Goal: Information Seeking & Learning: Understand process/instructions

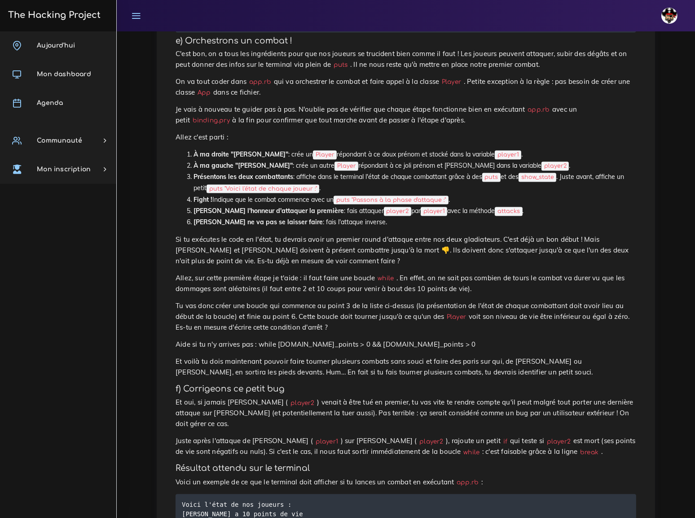
scroll to position [1869, 0]
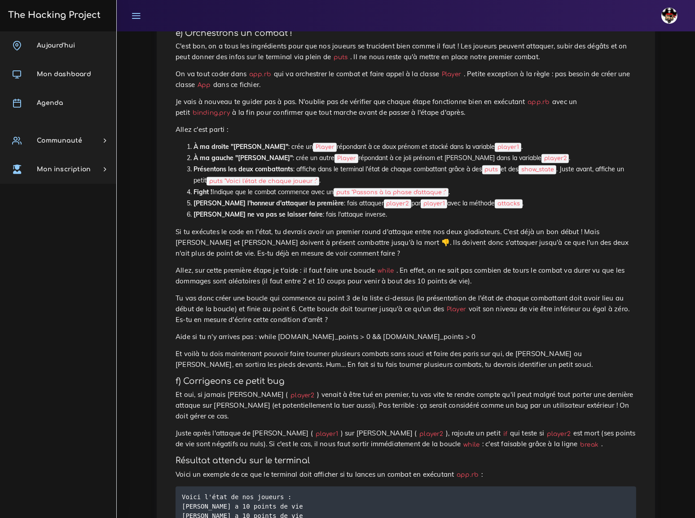
click at [416, 332] on p "Aide si tu n'y arrives pas : while [DOMAIN_NAME]_points > 0 && [DOMAIN_NAME]_po…" at bounding box center [405, 337] width 460 height 11
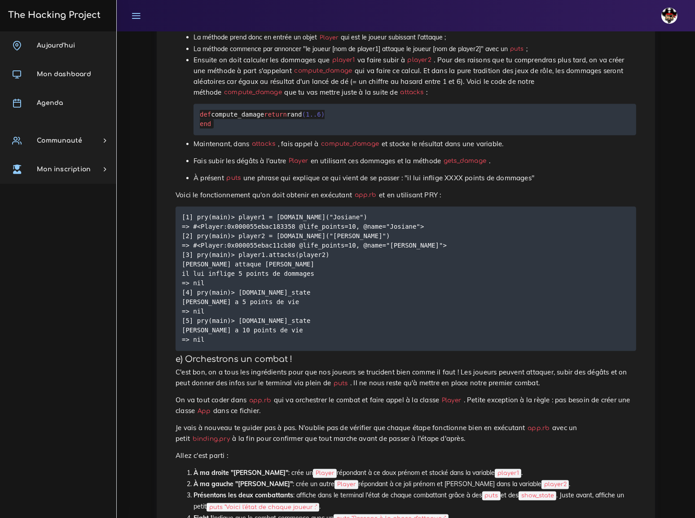
scroll to position [1502, 0]
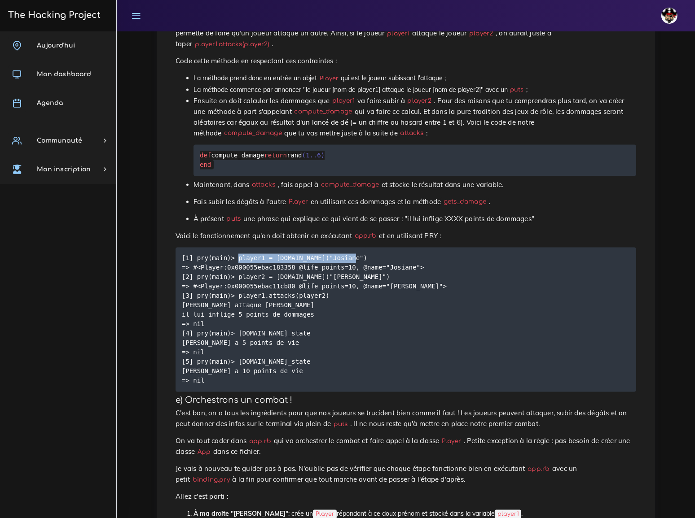
drag, startPoint x: 234, startPoint y: 162, endPoint x: 344, endPoint y: 162, distance: 109.9
click at [344, 248] on pre "[1] pry(main)> player1 = [DOMAIN_NAME]("Josiane") => #<Player:0x000055ebac18335…" at bounding box center [405, 320] width 460 height 144
copy code "player1 = [DOMAIN_NAME]("Josiane")"
drag, startPoint x: 233, startPoint y: 181, endPoint x: 332, endPoint y: 178, distance: 98.3
click at [332, 248] on pre "[1] pry(main)> player1 = [DOMAIN_NAME]("Josiane") => #<Player:0x000055ebac18335…" at bounding box center [405, 320] width 460 height 144
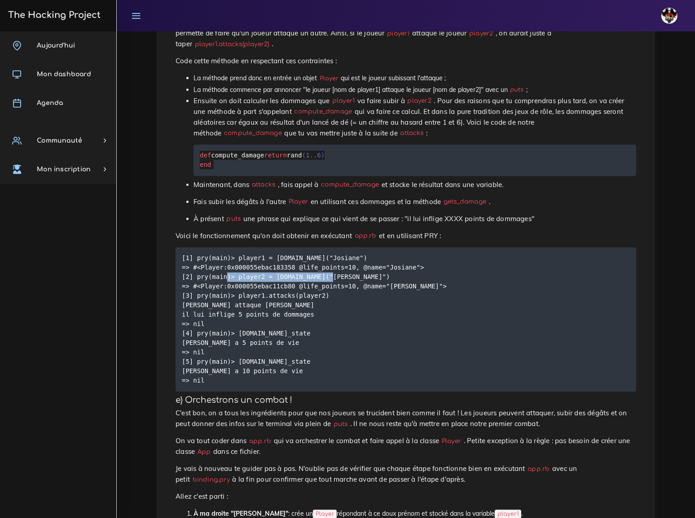
copy code "player2 = [DOMAIN_NAME]("[PERSON_NAME]")"
drag, startPoint x: 233, startPoint y: 199, endPoint x: 316, endPoint y: 200, distance: 83.0
click at [316, 248] on pre "[1] pry(main)> player1 = [DOMAIN_NAME]("Josiane") => #<Player:0x000055ebac18335…" at bounding box center [405, 320] width 460 height 144
copy code "player1.attacks(player2)"
drag, startPoint x: 233, startPoint y: 238, endPoint x: 296, endPoint y: 236, distance: 62.8
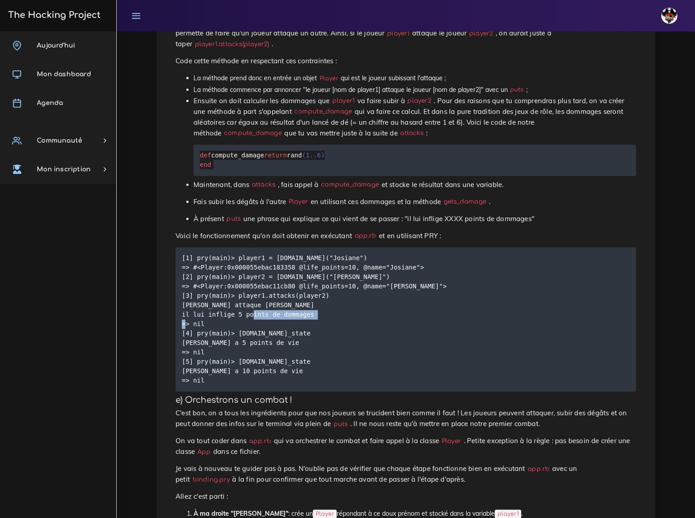
click at [296, 248] on pre "[1] pry(main)> player1 = [DOMAIN_NAME]("Josiane") => #<Player:0x000055ebac18335…" at bounding box center [405, 320] width 460 height 144
copy code "[DOMAIN_NAME]_state"
drag, startPoint x: 233, startPoint y: 266, endPoint x: 298, endPoint y: 265, distance: 65.1
click at [298, 265] on pre "[1] pry(main)> player1 = [DOMAIN_NAME]("Josiane") => #<Player:0x000055ebac18335…" at bounding box center [405, 320] width 460 height 144
copy code "[DOMAIN_NAME]_state"
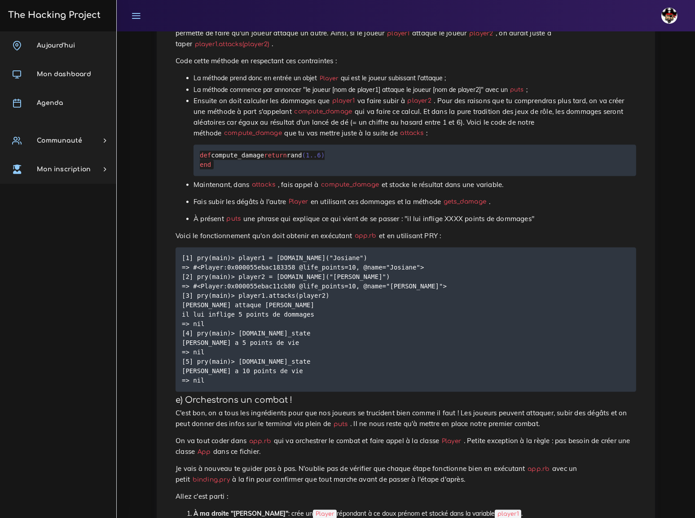
click at [531, 248] on pre "[1] pry(main)> player1 = [DOMAIN_NAME]("Josiane") => #<Player:0x000055ebac18335…" at bounding box center [405, 320] width 460 height 144
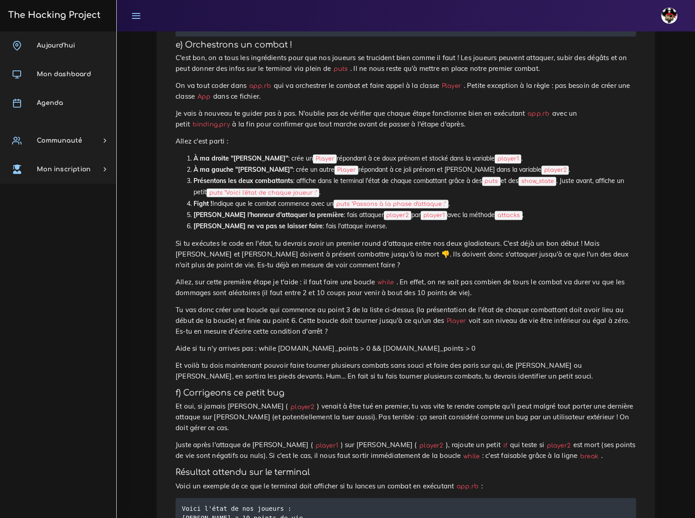
scroll to position [1865, 0]
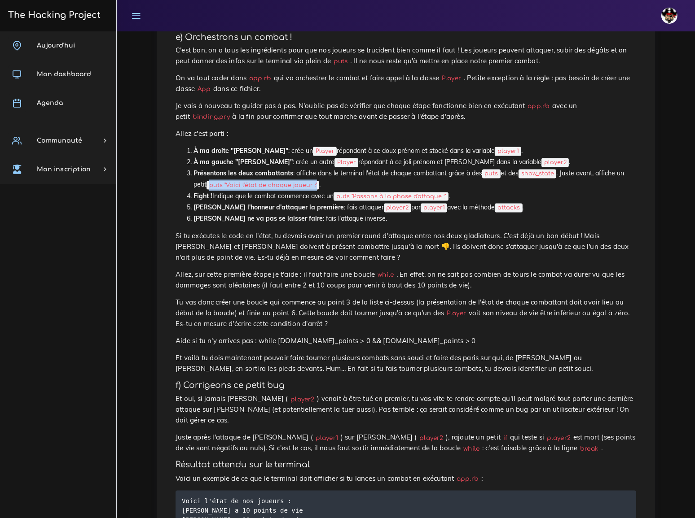
drag, startPoint x: 210, startPoint y: 79, endPoint x: 315, endPoint y: 73, distance: 105.2
click at [315, 168] on li "Présentons les deux combattants : affiche dans le terminal l'état de chaque com…" at bounding box center [414, 179] width 442 height 22
copy code "puts "Voici l'état de chaque joueur :""
drag, startPoint x: 339, startPoint y: 90, endPoint x: 447, endPoint y: 91, distance: 108.2
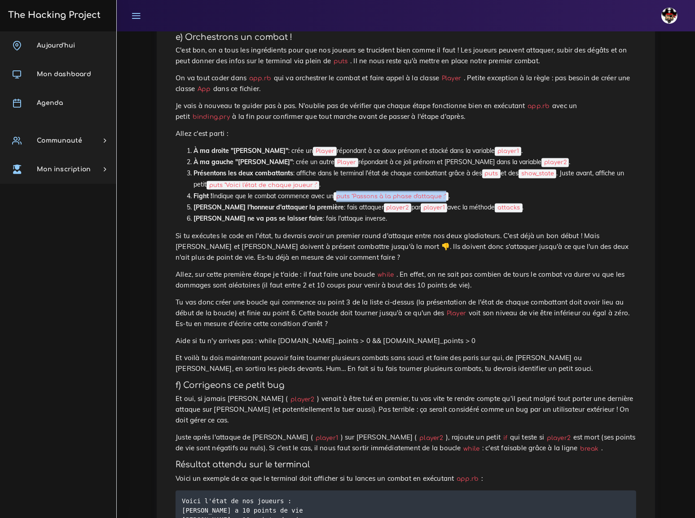
click at [447, 191] on li "Fight ! Indique que le combat commence avec un puts "Passons à la phase d'attaq…" at bounding box center [414, 196] width 442 height 11
copy code "puts "Passons à la phase d'attaque :""
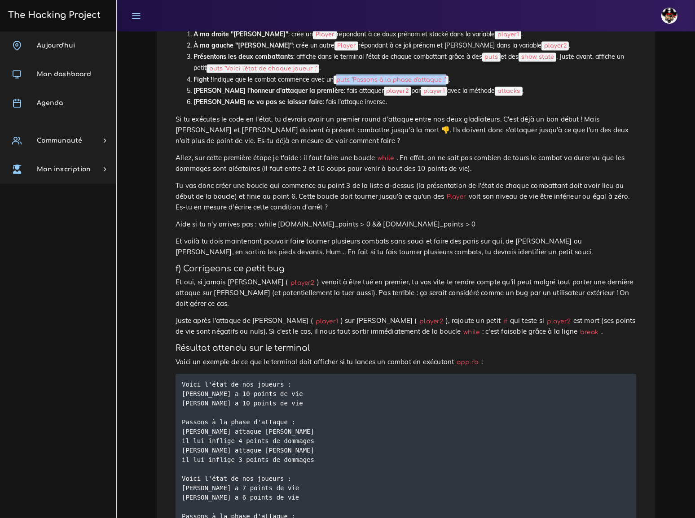
scroll to position [1985, 0]
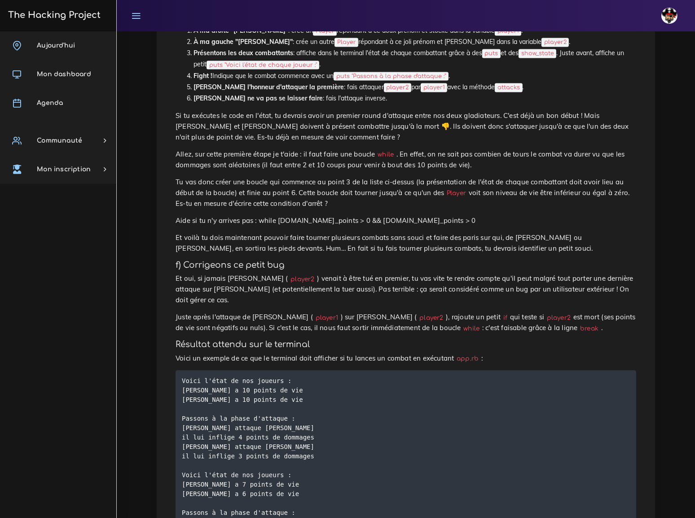
click at [508, 370] on pre "Voici l'état de nos joueurs : [PERSON_NAME] a 10 points de vie [PERSON_NAME] a …" at bounding box center [405, 517] width 460 height 295
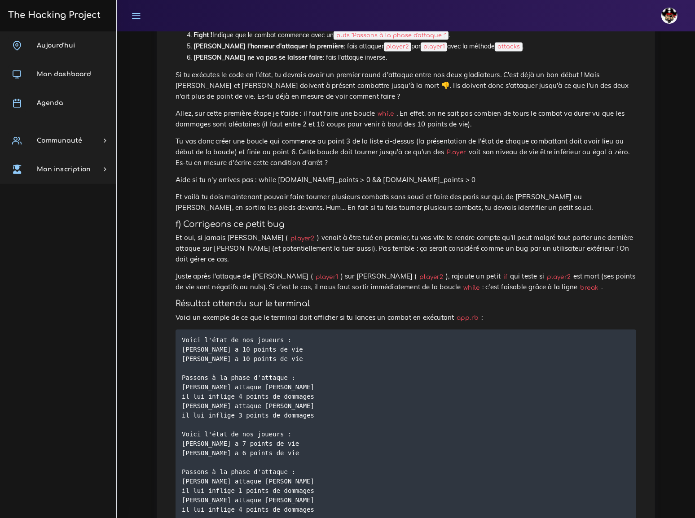
scroll to position [2067, 0]
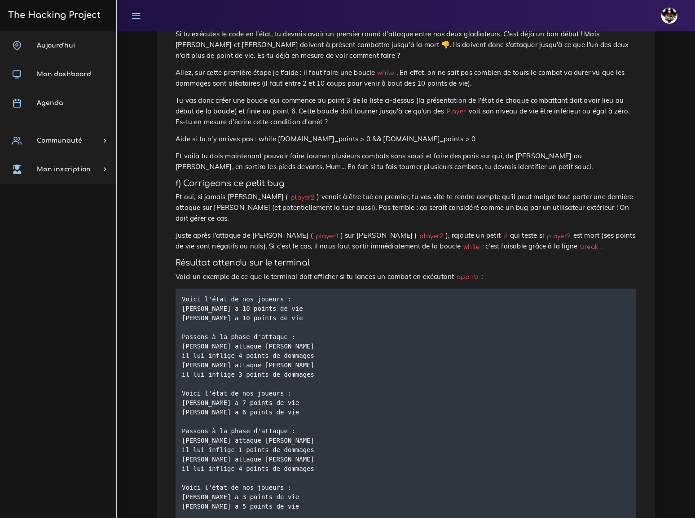
click at [462, 289] on pre "Voici l'état de nos joueurs : [PERSON_NAME] a 10 points de vie [PERSON_NAME] a …" at bounding box center [405, 436] width 460 height 295
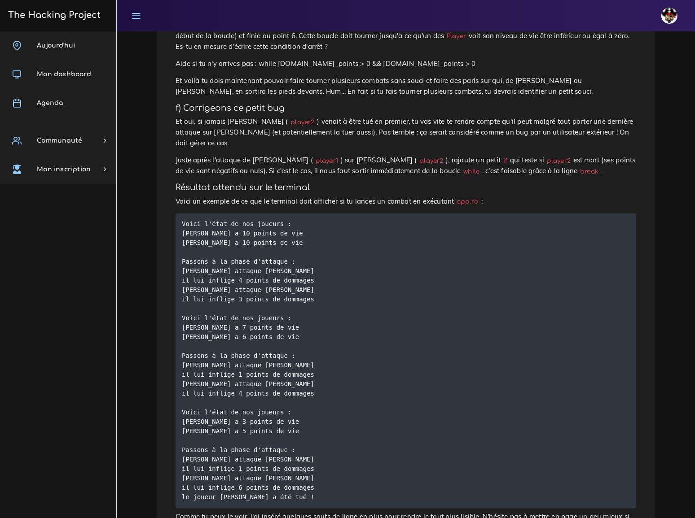
scroll to position [2149, 0]
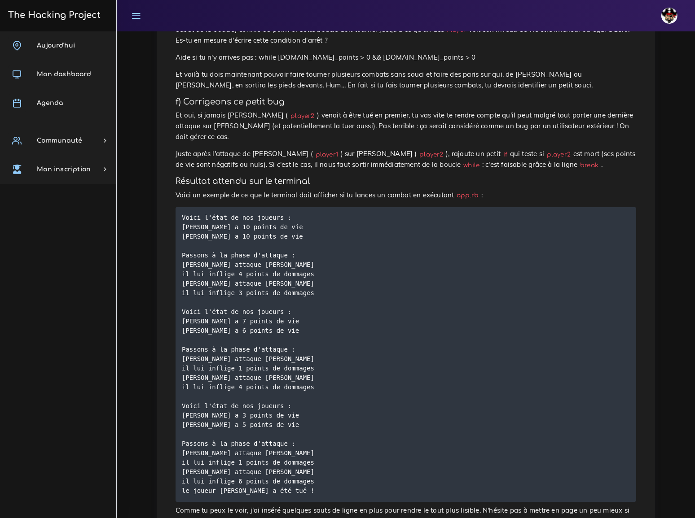
click at [421, 284] on pre "Voici l'état de nos joueurs : [PERSON_NAME] a 10 points de vie [PERSON_NAME] a …" at bounding box center [405, 354] width 460 height 295
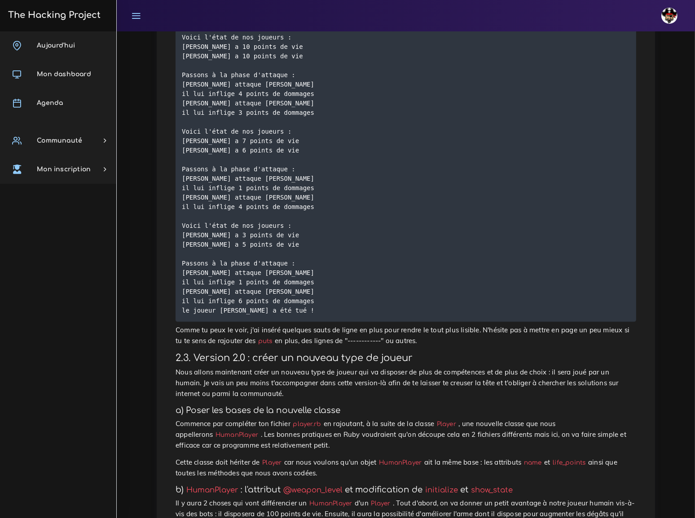
scroll to position [2352, 0]
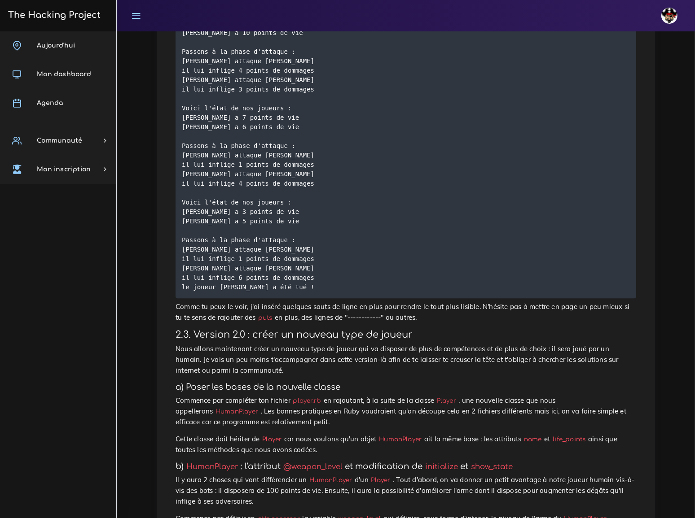
click at [231, 344] on p "Nous allons maintenant créer un nouveau type de joueur qui va disposer de plus …" at bounding box center [405, 360] width 460 height 32
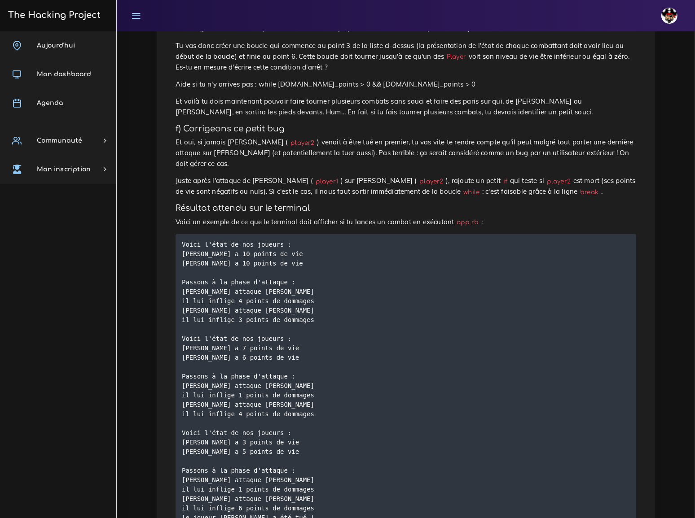
scroll to position [2108, 0]
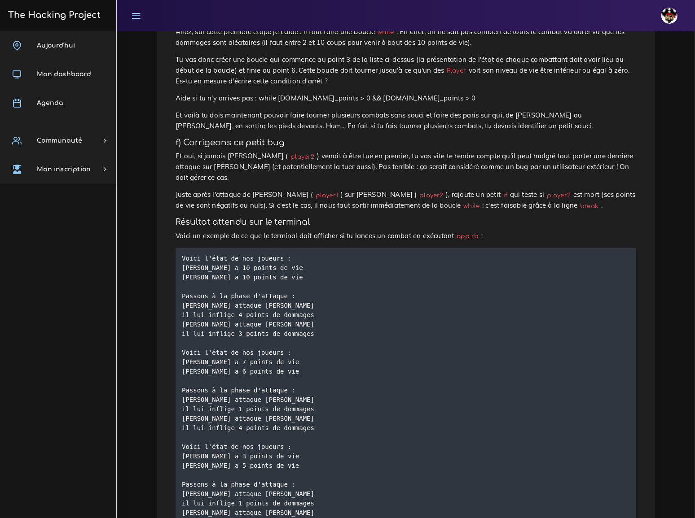
click at [415, 282] on pre "Voici l'état de nos joueurs : [PERSON_NAME] a 10 points de vie [PERSON_NAME] a …" at bounding box center [405, 395] width 460 height 295
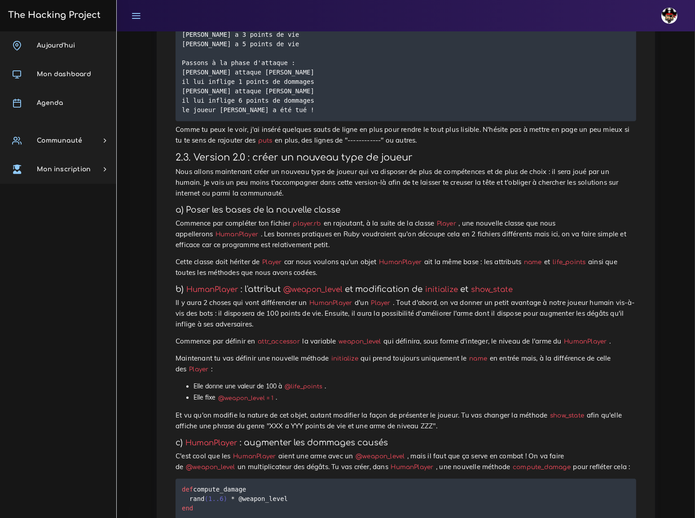
scroll to position [2537, 0]
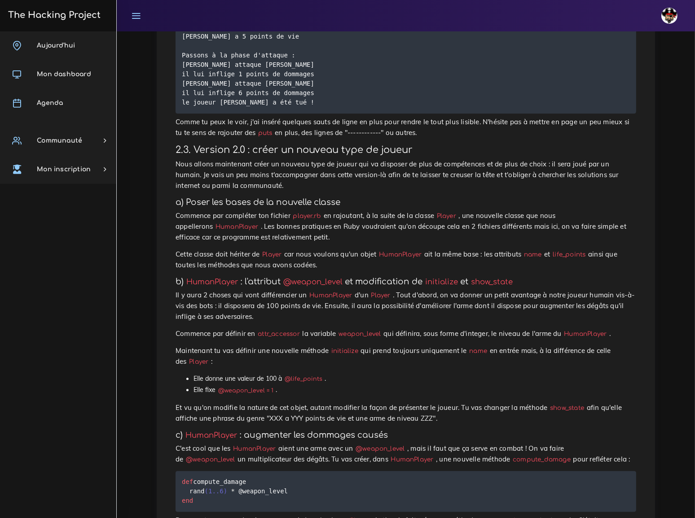
click at [669, 111] on div "Dashboard Les projets Mini jeu - il veulent tous ta POO Mini jeu - il veulent t…" at bounding box center [406, 56] width 578 height 5124
click at [670, 318] on div "Dashboard Les projets Mini jeu - il veulent tous ta POO Mini jeu - il veulent t…" at bounding box center [406, 56] width 578 height 5124
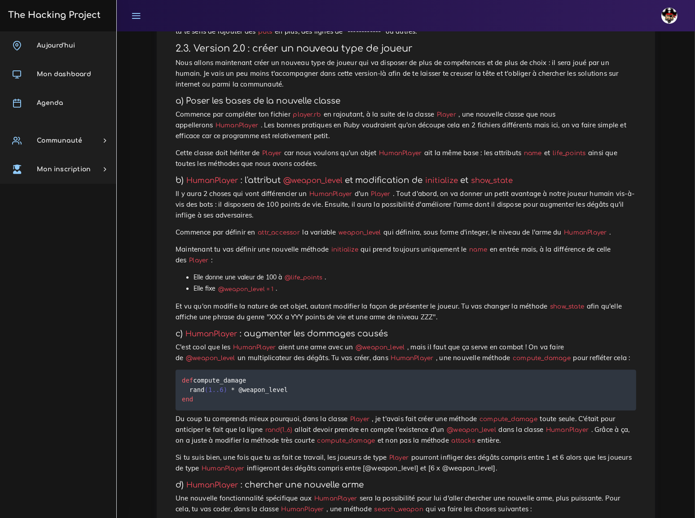
scroll to position [2642, 0]
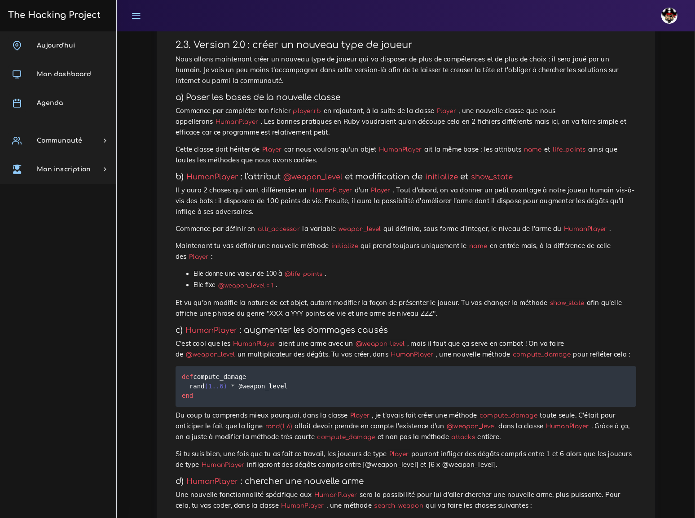
click at [341, 224] on code "weapon_level" at bounding box center [360, 228] width 48 height 9
copy p "weapon_level"
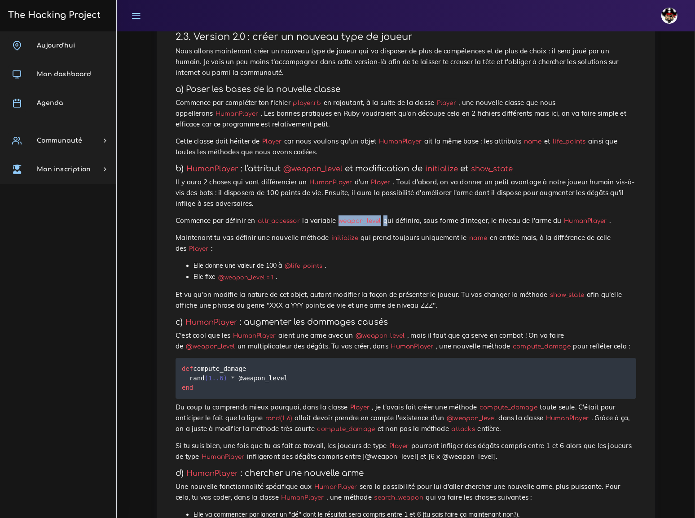
scroll to position [2654, 0]
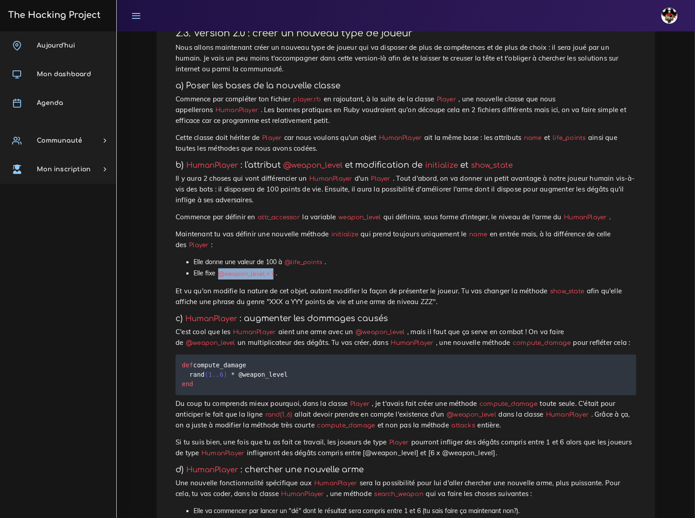
drag, startPoint x: 220, startPoint y: 66, endPoint x: 274, endPoint y: 66, distance: 53.4
click at [274, 270] on code "@weapon_level = 1" at bounding box center [245, 274] width 60 height 9
copy code "@weapon_level = 1"
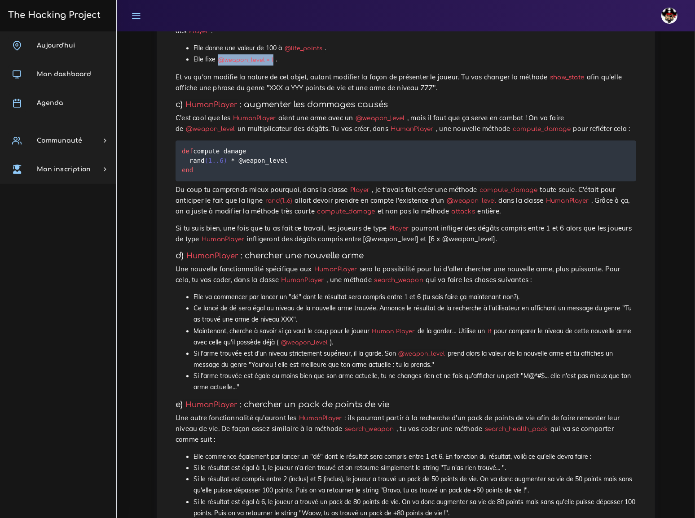
scroll to position [2872, 0]
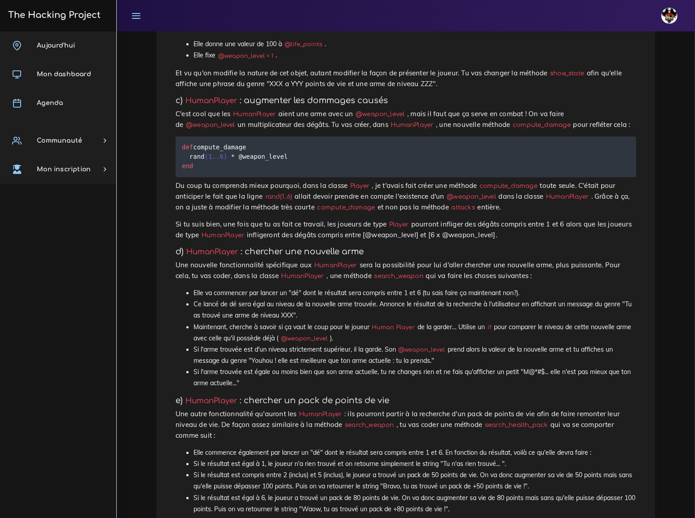
click at [372, 271] on code "search_weapon" at bounding box center [399, 275] width 54 height 9
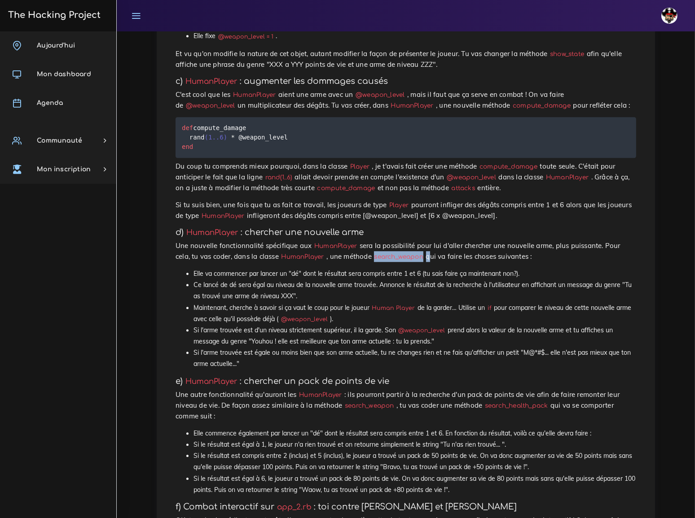
scroll to position [2899, 0]
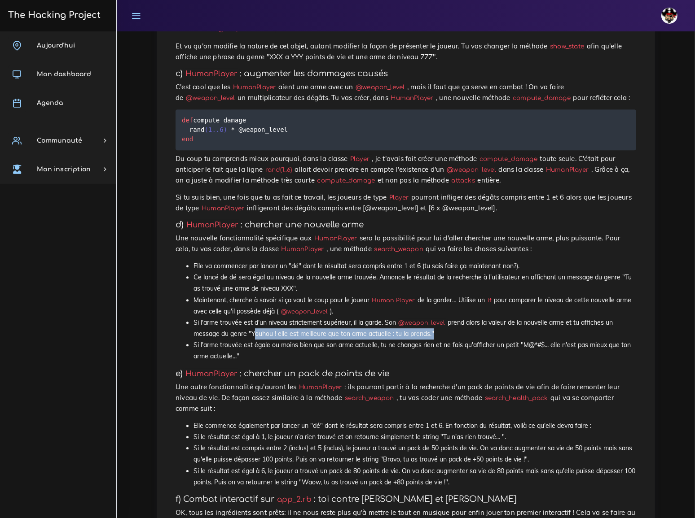
drag, startPoint x: 252, startPoint y: 109, endPoint x: 430, endPoint y: 108, distance: 178.6
click at [430, 317] on li "Si l'arme trouvée est d'un niveau strictement supérieur, il la garde. Son @weap…" at bounding box center [414, 328] width 442 height 22
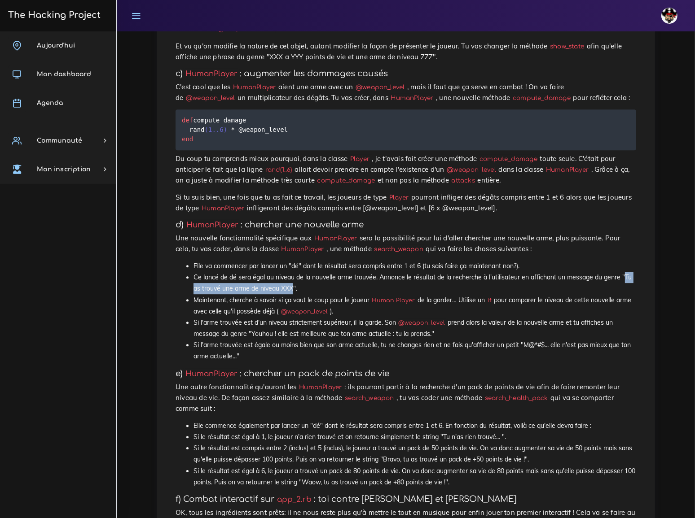
drag, startPoint x: 623, startPoint y: 52, endPoint x: 293, endPoint y: 61, distance: 330.4
click at [293, 272] on li "Ce lancé de dé sera égal au niveau de la nouvelle arme trouvée. Annonce le résu…" at bounding box center [414, 283] width 442 height 22
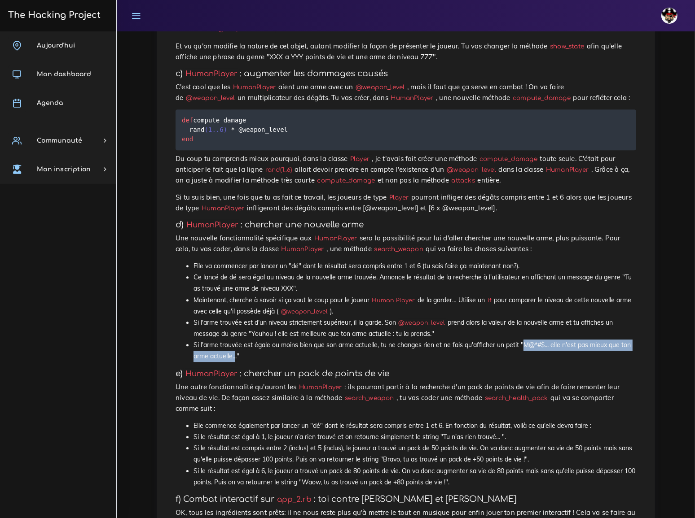
drag, startPoint x: 522, startPoint y: 120, endPoint x: 236, endPoint y: 131, distance: 286.5
click at [236, 340] on li "Si l'arme trouvée est égale ou moins bien que son arme actuelle, tu ne changes …" at bounding box center [414, 351] width 442 height 22
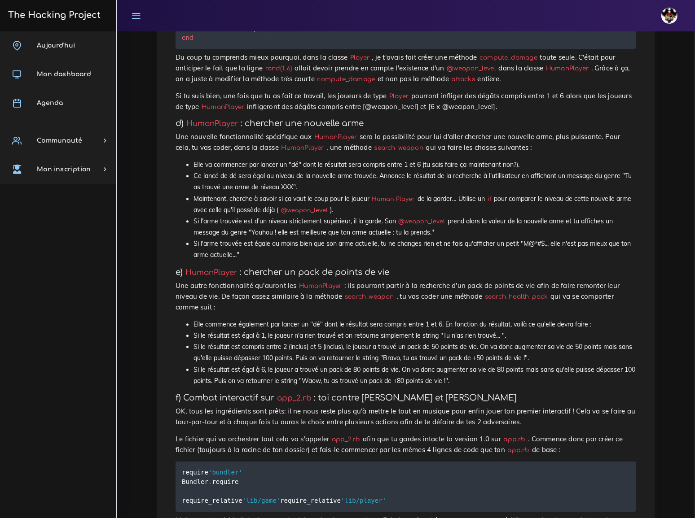
scroll to position [3012, 0]
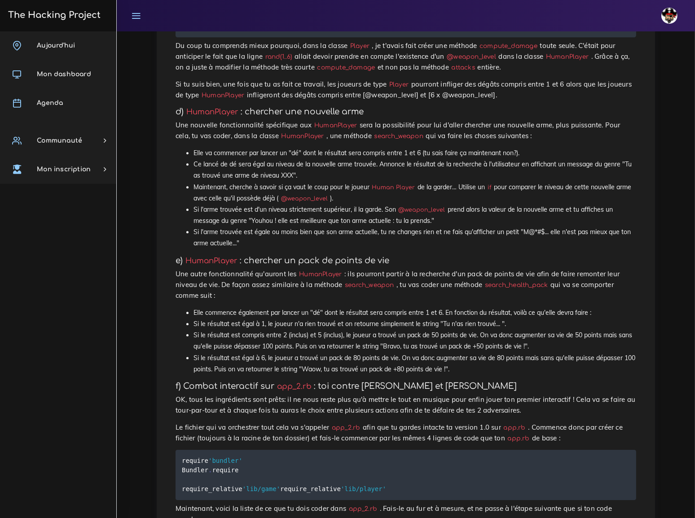
click at [482, 280] on code "search_health_pack" at bounding box center [516, 284] width 68 height 9
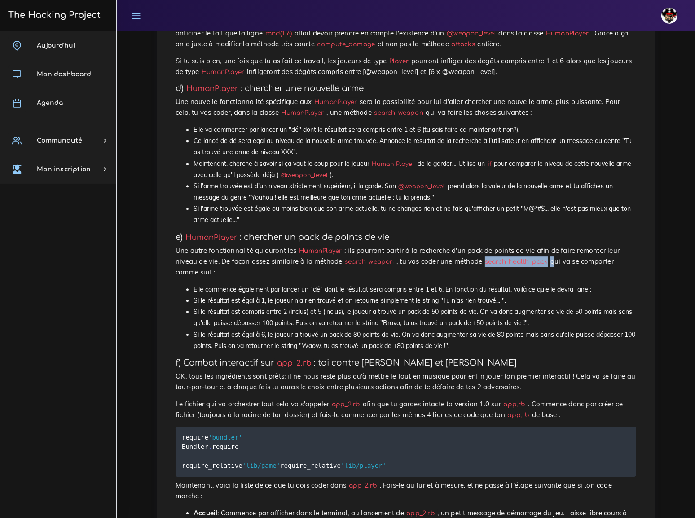
scroll to position [3039, 0]
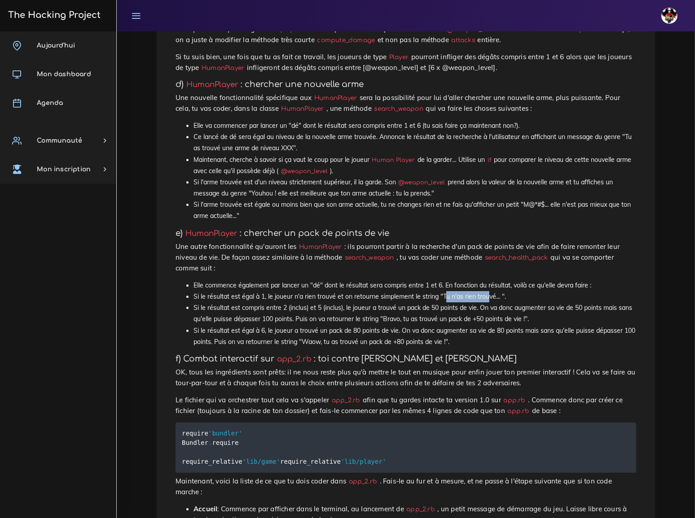
drag, startPoint x: 443, startPoint y: 58, endPoint x: 487, endPoint y: 57, distance: 43.5
click at [487, 291] on li "Si le résultat est égal à 1, le joueur n'a rien trouvé et on retourne simplemen…" at bounding box center [414, 296] width 442 height 11
drag, startPoint x: 441, startPoint y: 56, endPoint x: 498, endPoint y: 57, distance: 57.4
click at [498, 291] on li "Si le résultat est égal à 1, le joueur n'a rien trouvé et on retourne simplemen…" at bounding box center [414, 296] width 442 height 11
click at [515, 367] on p "OK, tous les ingrédients sont prêts: il ne nous reste plus qu'à mettre le tout …" at bounding box center [405, 378] width 460 height 22
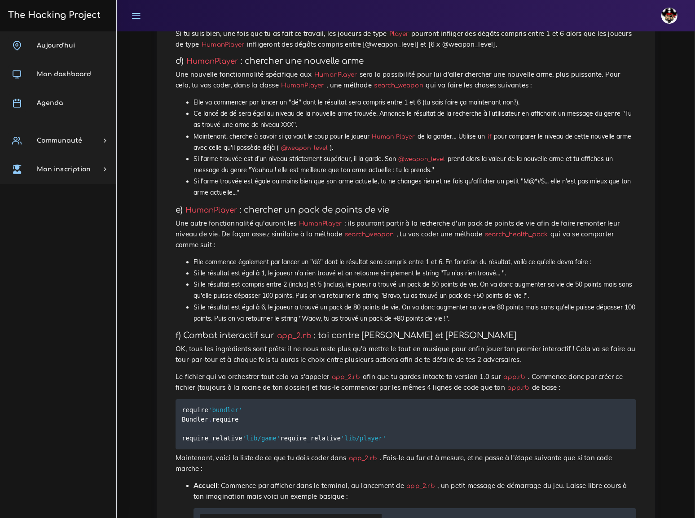
scroll to position [3070, 0]
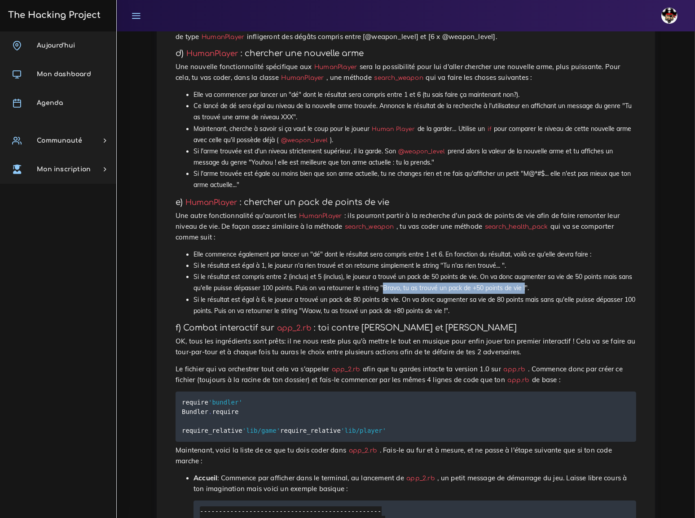
drag, startPoint x: 383, startPoint y: 49, endPoint x: 526, endPoint y: 49, distance: 142.7
click at [526, 271] on li "Si le résultat est compris entre 2 (inclus) et 5 (inclus), le joueur a trouvé u…" at bounding box center [414, 282] width 442 height 22
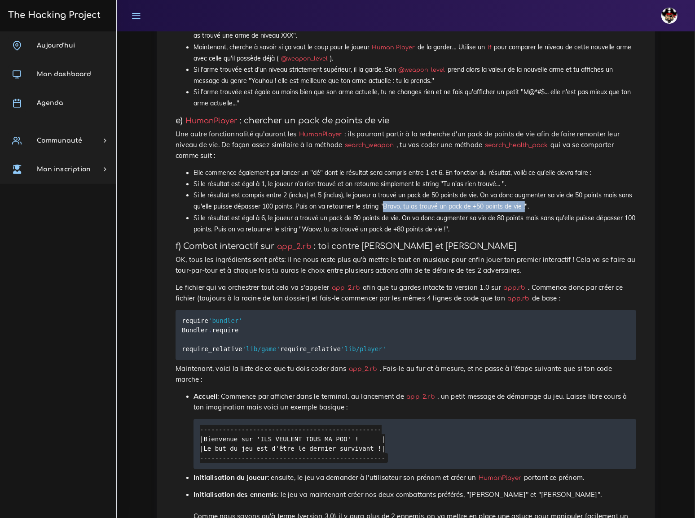
scroll to position [3156, 0]
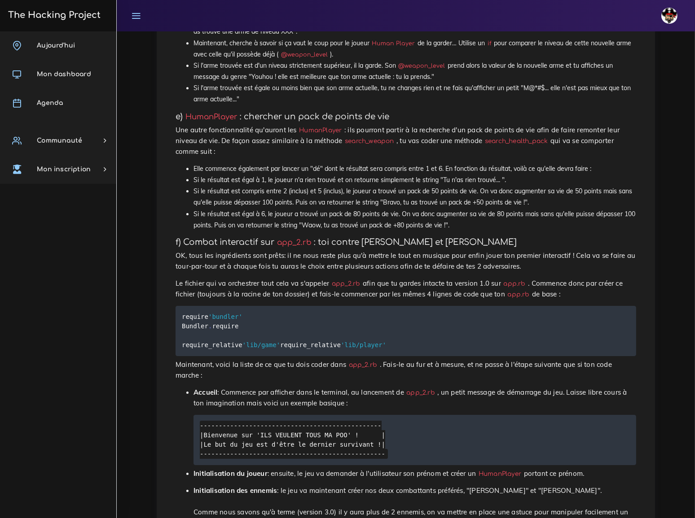
click at [306, 306] on pre "require 'bundler' Bundler . require require_relative 'lib/game' require_relativ…" at bounding box center [405, 331] width 460 height 50
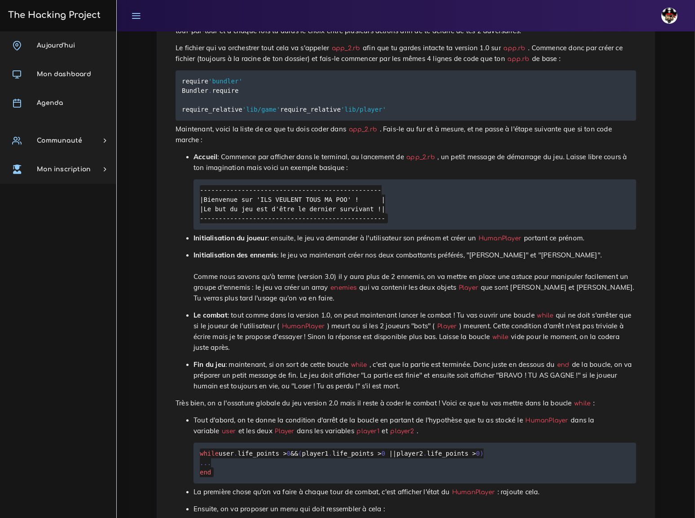
scroll to position [3396, 0]
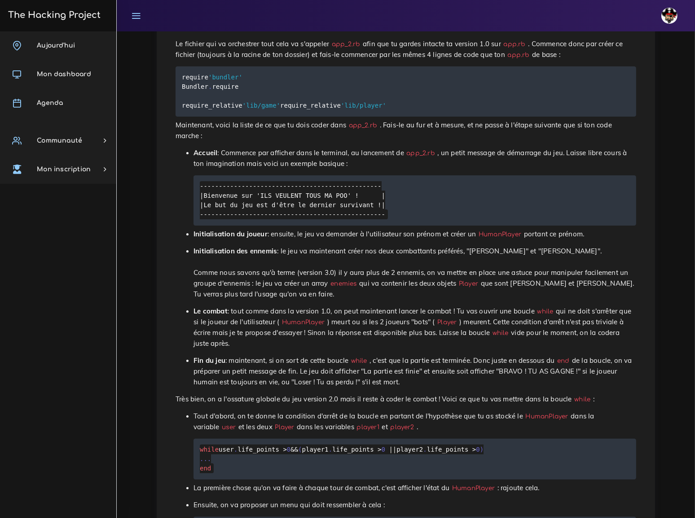
click at [328, 279] on code "enemies" at bounding box center [343, 283] width 31 height 9
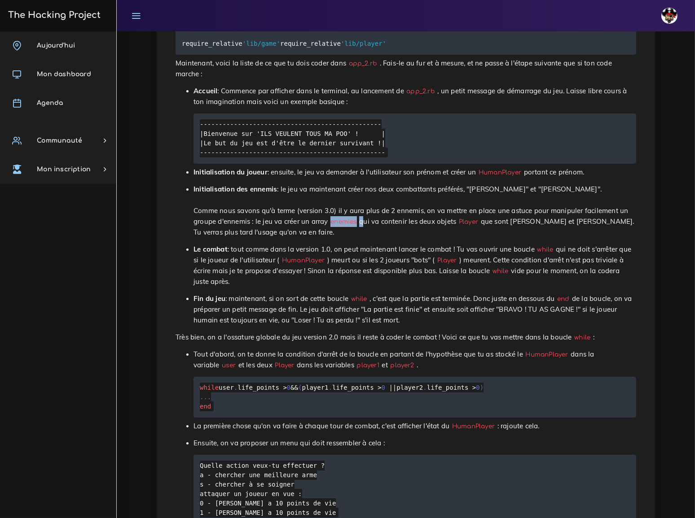
scroll to position [3462, 0]
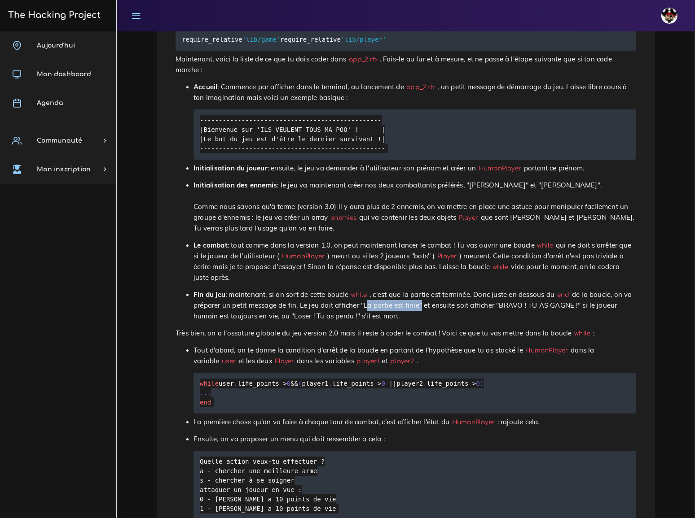
drag, startPoint x: 313, startPoint y: 52, endPoint x: 363, endPoint y: 52, distance: 50.7
click at [363, 289] on p "Fin du jeu : maintenant, si on sort de cette boucle while , c'est que la partie…" at bounding box center [414, 305] width 442 height 32
drag, startPoint x: 435, startPoint y: 53, endPoint x: 507, endPoint y: 53, distance: 72.3
click at [507, 289] on p "Fin du jeu : maintenant, si on sort de cette boucle while , c'est que la partie…" at bounding box center [414, 305] width 442 height 32
drag, startPoint x: 196, startPoint y: 64, endPoint x: 254, endPoint y: 64, distance: 58.3
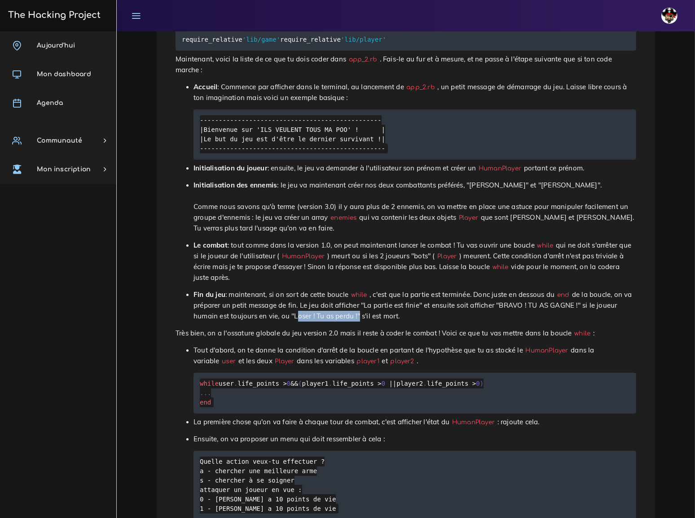
click at [254, 289] on p "Fin du jeu : maintenant, si on sort de cette boucle while , c'est que la partie…" at bounding box center [414, 305] width 442 height 32
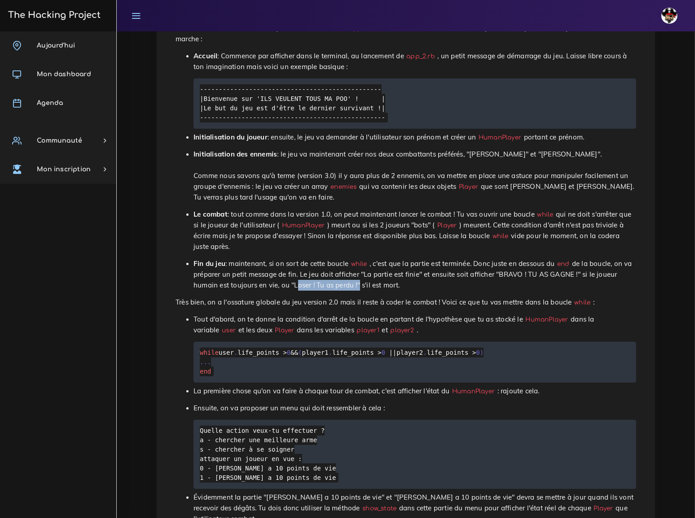
scroll to position [3505, 0]
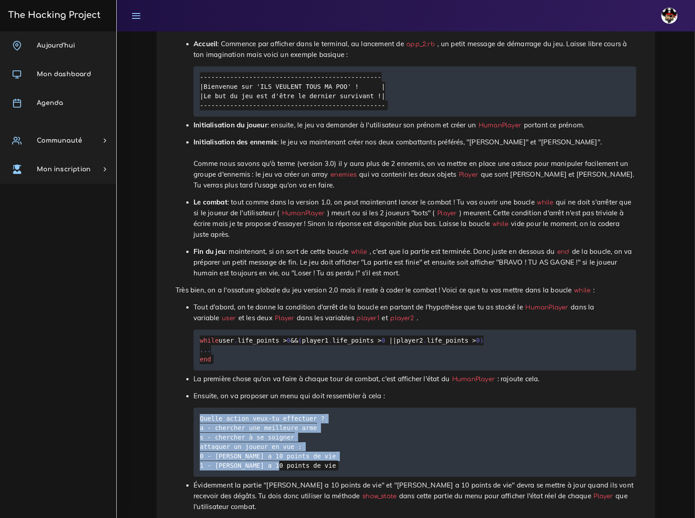
drag, startPoint x: 200, startPoint y: 169, endPoint x: 301, endPoint y: 215, distance: 111.1
click at [301, 408] on pre "Quelle action veux-tu effectuer ? a - chercher une meilleure arme s - chercher …" at bounding box center [414, 442] width 442 height 69
click at [376, 408] on pre "Quelle action veux-tu effectuer ? a - chercher une meilleure arme s - chercher …" at bounding box center [414, 442] width 442 height 69
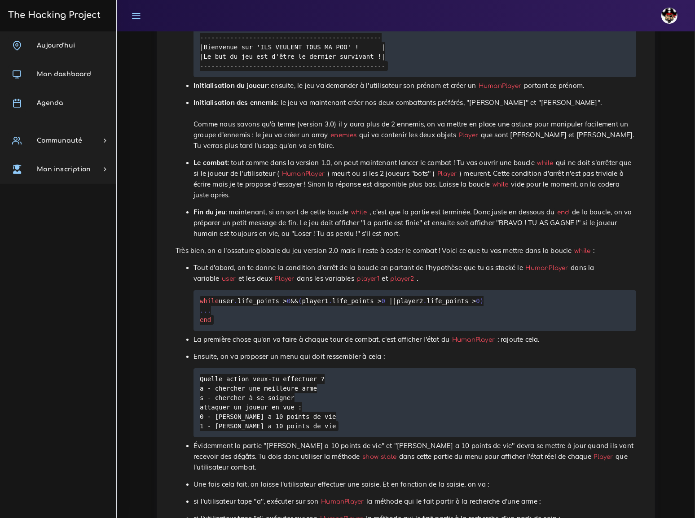
scroll to position [3545, 0]
click at [409, 368] on pre "Quelle action veux-tu effectuer ? a - chercher une meilleure arme s - chercher …" at bounding box center [414, 402] width 442 height 69
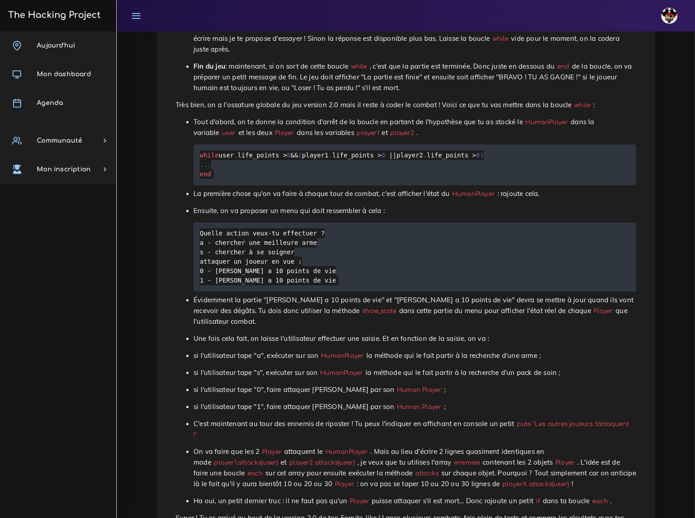
scroll to position [3708, 0]
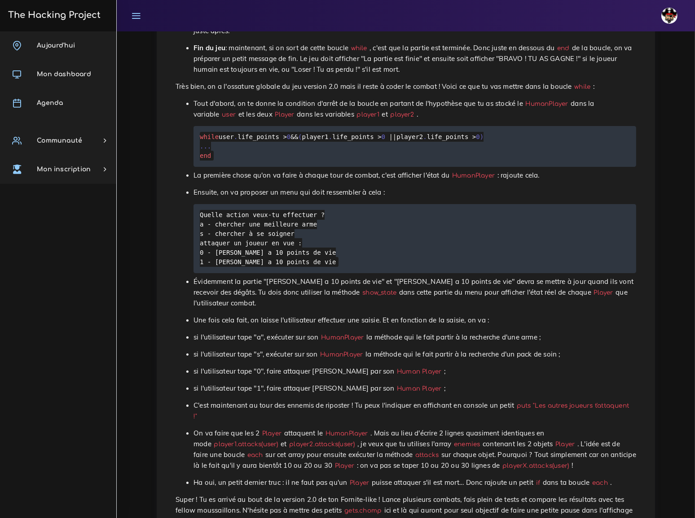
click at [417, 428] on p "On va faire que les 2 Player attaquent le HumanPlayer . Mais au lieu d'écrire 2…" at bounding box center [414, 449] width 442 height 43
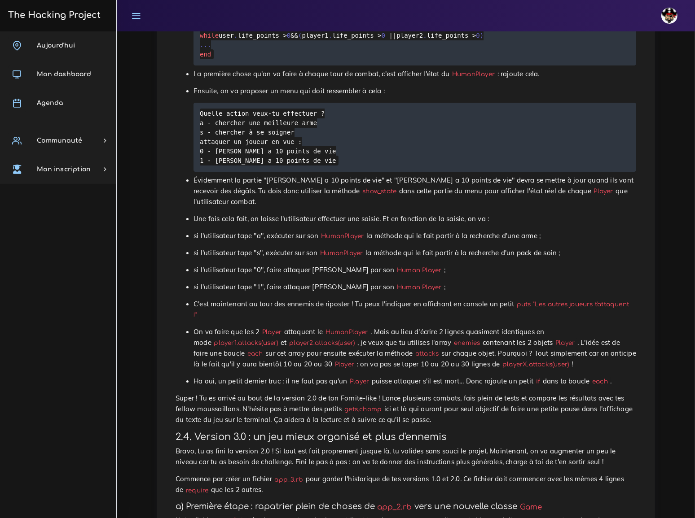
scroll to position [3813, 0]
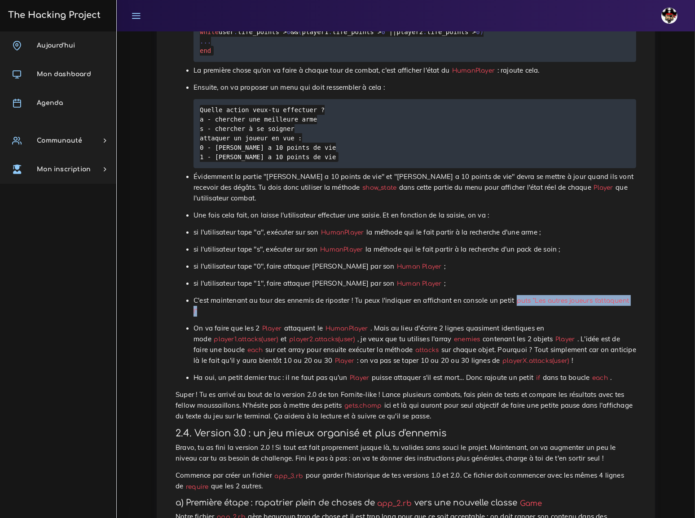
drag, startPoint x: 489, startPoint y: 45, endPoint x: 601, endPoint y: 46, distance: 112.2
click at [601, 295] on p "C'est maintenant au tour des ennemis de riposter ! Tu peux l'indiquer en affich…" at bounding box center [414, 306] width 442 height 22
click at [522, 390] on p "Super ! Tu es arrivé au bout de la version 2.0 de ton Fornite-like ! Lance plus…" at bounding box center [405, 406] width 460 height 32
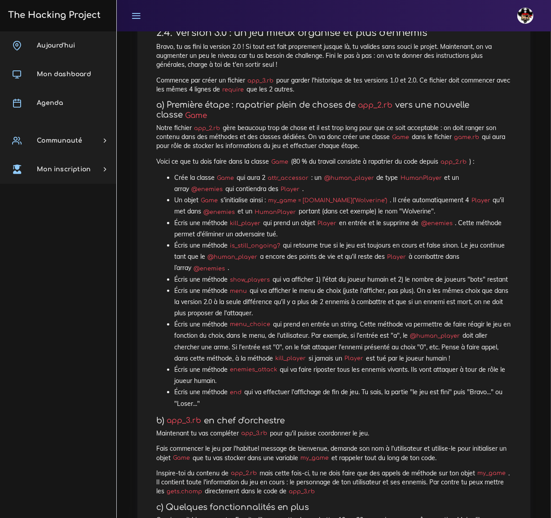
scroll to position [4328, 0]
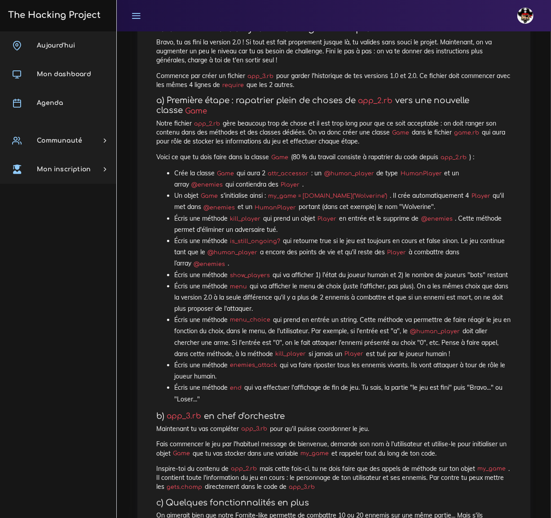
drag, startPoint x: 373, startPoint y: 44, endPoint x: 408, endPoint y: 43, distance: 35.0
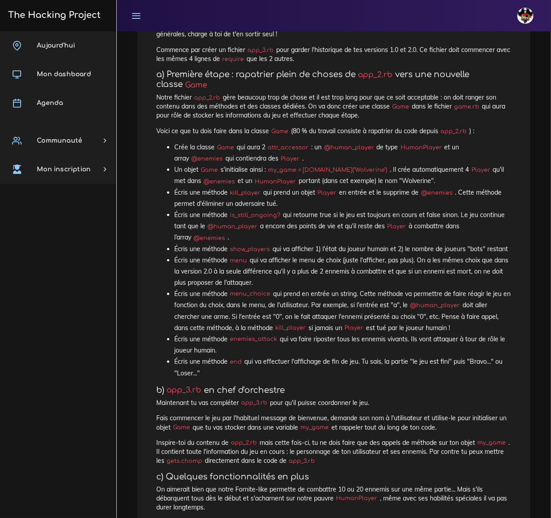
scroll to position [4363, 0]
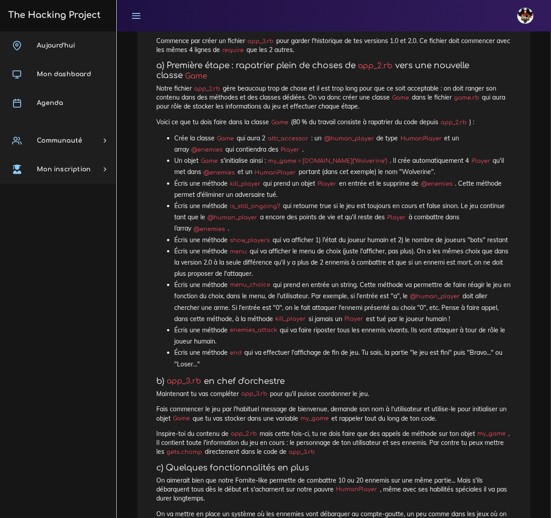
click at [444, 143] on code "HumanPlayer" at bounding box center [421, 138] width 46 height 9
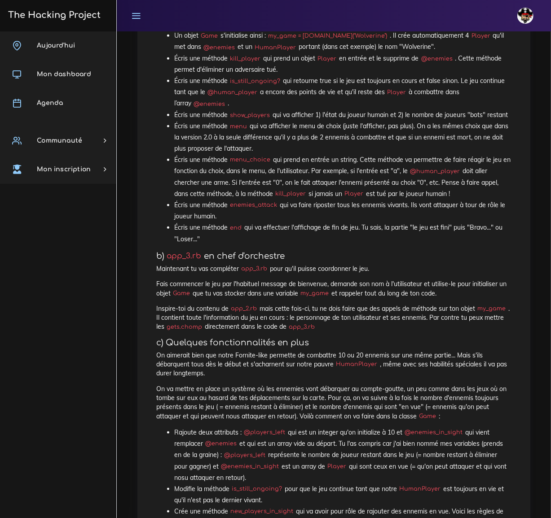
scroll to position [4497, 0]
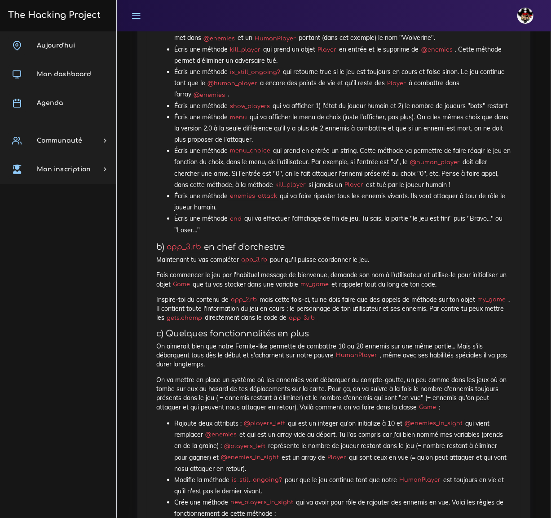
click at [293, 9] on code "attr_accessor" at bounding box center [288, 4] width 46 height 9
click at [343, 9] on code "@human_player" at bounding box center [348, 4] width 55 height 9
click at [196, 20] on code "@enemies" at bounding box center [207, 15] width 36 height 9
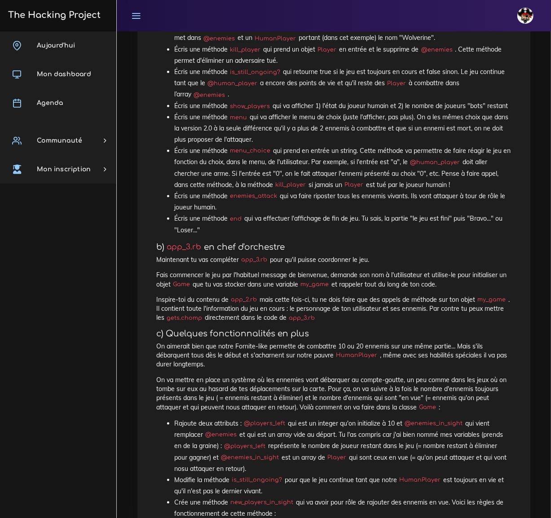
click at [196, 20] on code "@enemies" at bounding box center [207, 15] width 36 height 9
drag, startPoint x: 274, startPoint y: 75, endPoint x: 372, endPoint y: 76, distance: 97.8
click at [372, 31] on code "my_game = [DOMAIN_NAME]("Wolverine")" at bounding box center [328, 26] width 124 height 9
click at [453, 101] on li "Écris une méthode is_still_ongoing? qui retourne true si le jeu est toujours en…" at bounding box center [342, 83] width 337 height 34
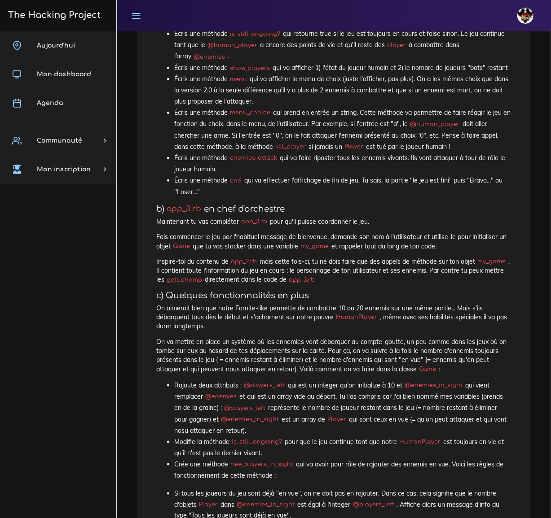
scroll to position [4540, 0]
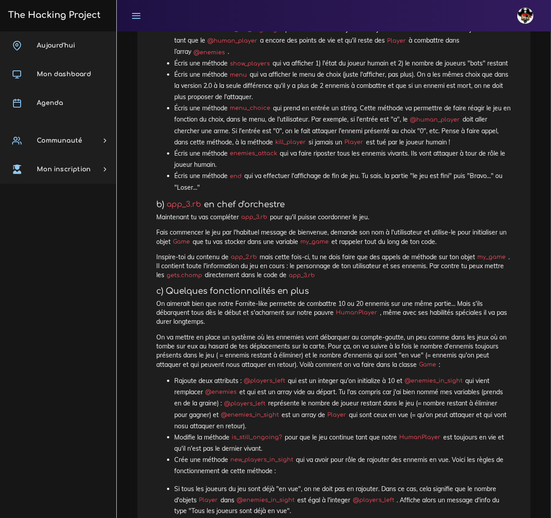
drag, startPoint x: 498, startPoint y: 88, endPoint x: 505, endPoint y: 69, distance: 20.4
click at [498, 58] on li "Écris une méthode is_still_ongoing? qui retourne true si le jeu est toujours en…" at bounding box center [342, 41] width 337 height 34
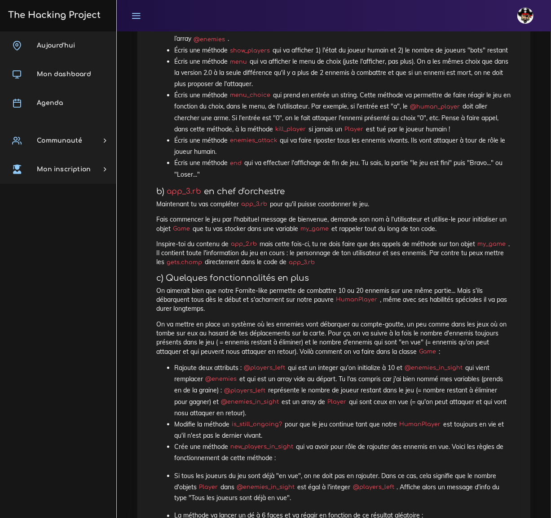
scroll to position [4557, 0]
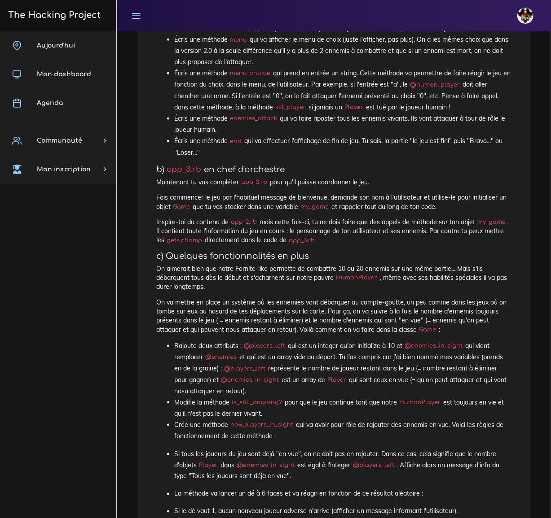
scroll to position [4579, 0]
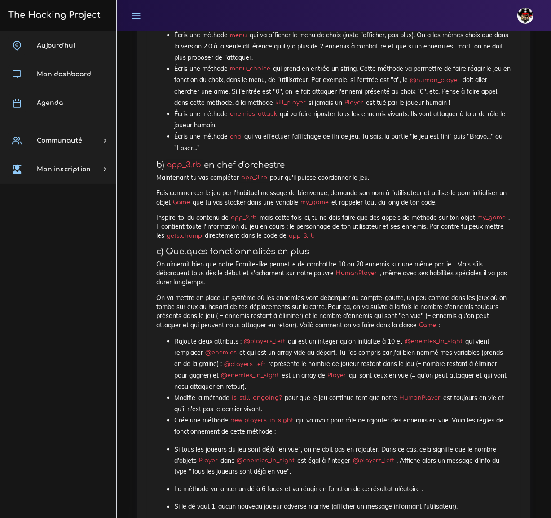
click at [293, 18] on li "Écris une méthode is_still_ongoing? qui retourne true si le jeu est toujours en…" at bounding box center [342, 1] width 337 height 34
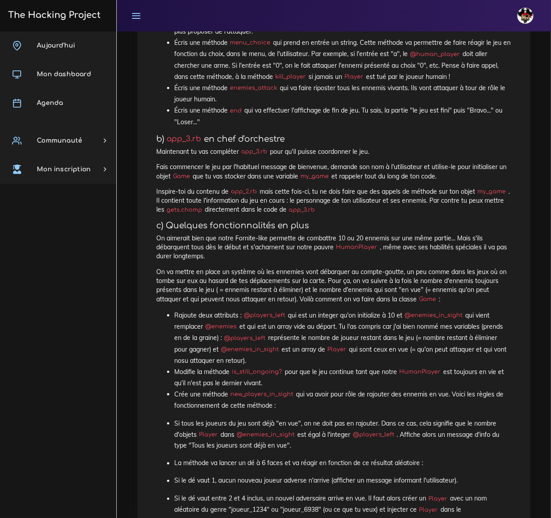
scroll to position [4614, 0]
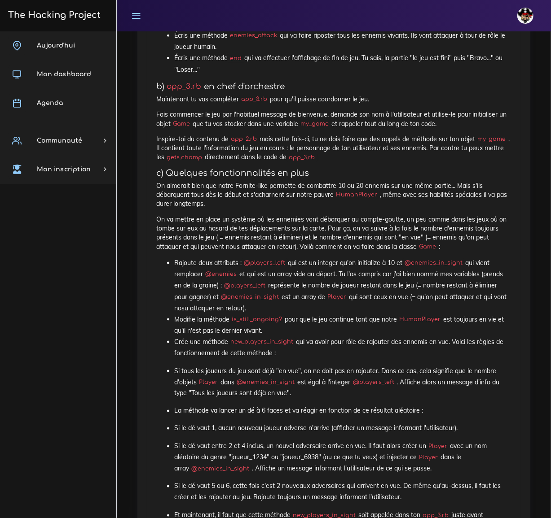
scroll to position [4662, 0]
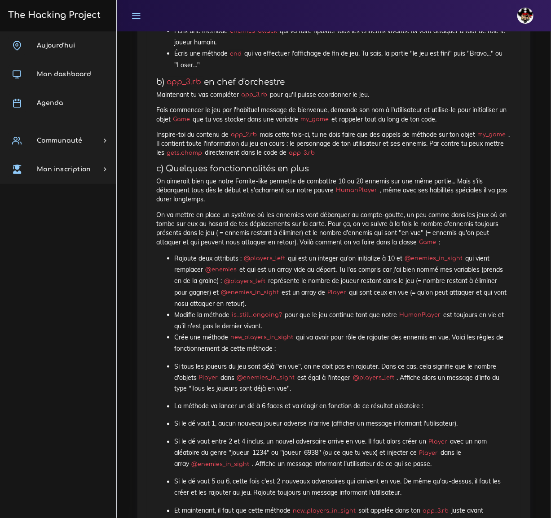
click at [257, 26] on li "Écris une méthode menu_choice qui prend en entrée un string. Cette méthode va p…" at bounding box center [342, 2] width 337 height 45
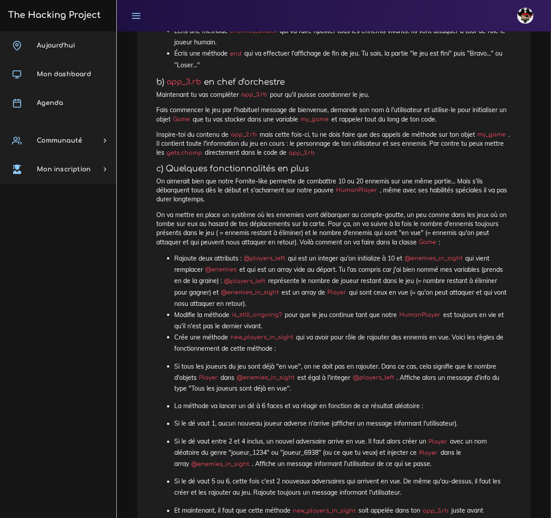
click at [269, 26] on li "Écris une méthode menu_choice qui prend en entrée un string. Cette méthode va p…" at bounding box center [342, 2] width 337 height 45
click at [259, 36] on code "enemies_attack" at bounding box center [254, 31] width 52 height 9
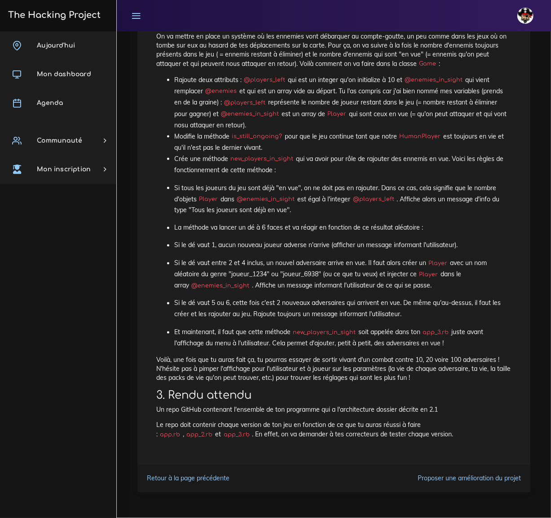
scroll to position [4894, 0]
click at [267, 79] on code "@players_left" at bounding box center [264, 80] width 46 height 9
click at [440, 78] on code "@enemies_in_sight" at bounding box center [433, 80] width 63 height 9
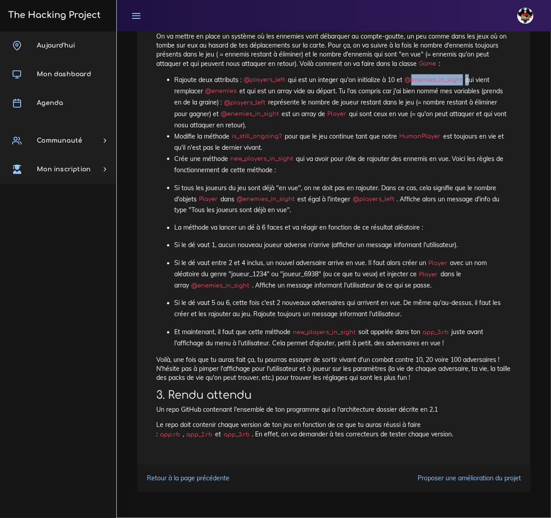
click at [440, 78] on code "@enemies_in_sight" at bounding box center [433, 80] width 63 height 9
click at [505, 306] on p "Si le dé vaut 5 ou 6, cette fois c'est 2 nouveaux adversaires qui arrivent en v…" at bounding box center [342, 309] width 337 height 22
click at [271, 79] on code "@players_left" at bounding box center [264, 80] width 46 height 9
click at [271, 78] on code "@players_left" at bounding box center [264, 80] width 46 height 9
click at [258, 158] on code "new_players_in_sight" at bounding box center [262, 159] width 68 height 9
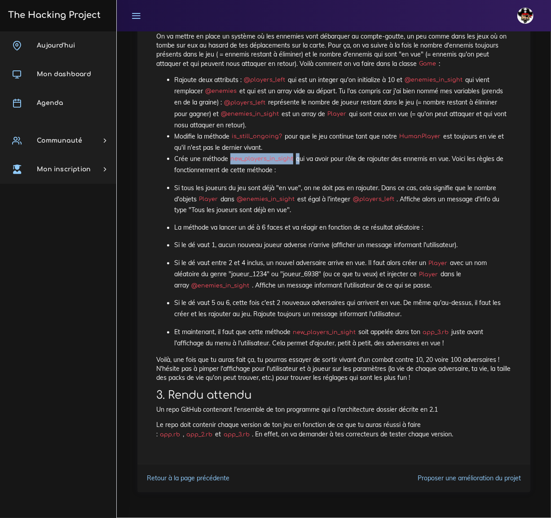
click at [258, 158] on code "new_players_in_sight" at bounding box center [262, 159] width 68 height 9
click at [328, 166] on p "Crée une méthode new_players_in_sight qui va avoir pour rôle de rajouter des en…" at bounding box center [342, 164] width 337 height 22
drag, startPoint x: 166, startPoint y: 184, endPoint x: 477, endPoint y: 343, distance: 348.6
click at [477, 343] on ul "Rajoute deux attributs : @players_left qui est un integer qu'on initialize à 10…" at bounding box center [333, 211] width 355 height 275
click at [328, 331] on code "new_players_in_sight" at bounding box center [324, 332] width 68 height 9
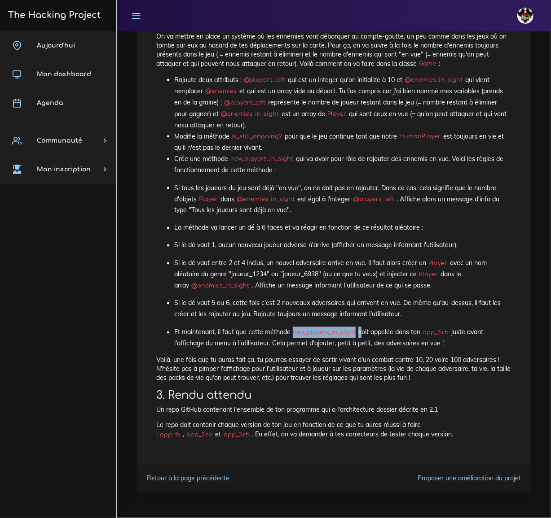
click at [328, 331] on code "new_players_in_sight" at bounding box center [324, 332] width 68 height 9
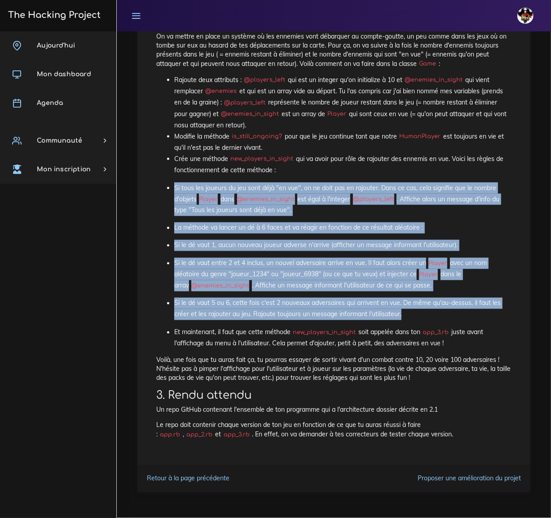
drag, startPoint x: 174, startPoint y: 185, endPoint x: 410, endPoint y: 313, distance: 268.1
click at [410, 313] on ul "Rajoute deux attributs : @players_left qui est un integer qu'on initialize à 10…" at bounding box center [333, 211] width 355 height 275
click at [373, 213] on p "Si tous les joueurs du jeu sont déjà "en vue", on ne doit pas en rajouter. Dans…" at bounding box center [342, 200] width 337 height 34
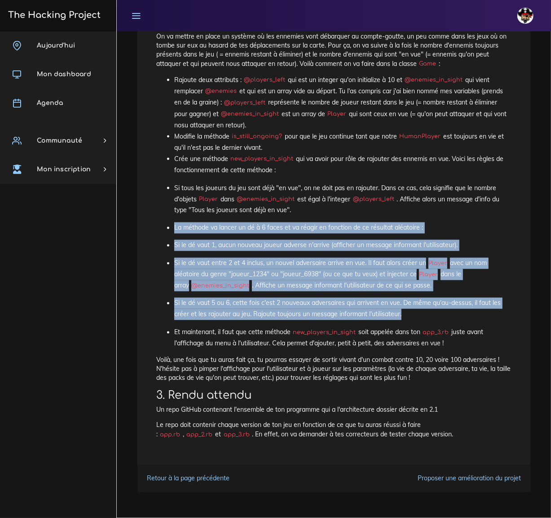
drag, startPoint x: 174, startPoint y: 227, endPoint x: 406, endPoint y: 316, distance: 248.6
click at [406, 316] on ul "Rajoute deux attributs : @players_left qui est un integer qu'on initialize à 10…" at bounding box center [333, 211] width 355 height 275
